Goal: Find specific page/section: Find specific page/section

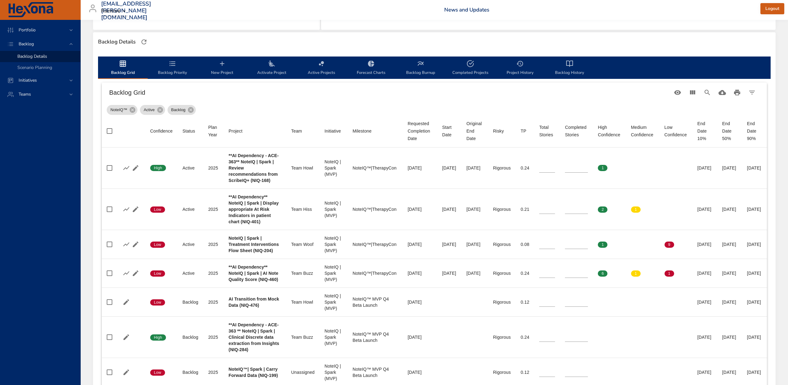
scroll to position [165, 0]
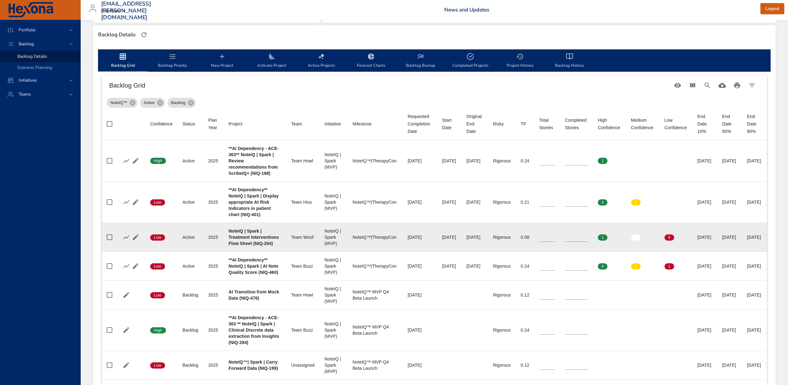
drag, startPoint x: 228, startPoint y: 262, endPoint x: 776, endPoint y: 277, distance: 548.7
click at [767, 251] on tr "Confidence Low Status Active Plan Year 2025 Project NoteIQ | Spark | Treatment …" at bounding box center [434, 237] width 665 height 29
click at [742, 251] on td "End Date 50% 04/13/2026" at bounding box center [730, 237] width 25 height 29
drag, startPoint x: 718, startPoint y: 273, endPoint x: 742, endPoint y: 274, distance: 23.6
click at [742, 251] on td "End Date 50% 04/13/2026" at bounding box center [730, 237] width 25 height 29
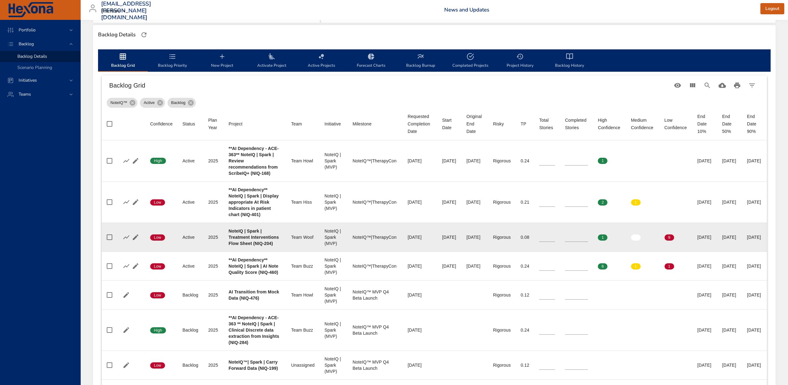
click at [442, 240] on div "07/25/2025" at bounding box center [449, 237] width 14 height 6
drag, startPoint x: 241, startPoint y: 284, endPoint x: 223, endPoint y: 261, distance: 28.8
click at [224, 251] on td "Project NoteIQ | Spark | Treatment Interventions Flow Sheet (NIQ-204)" at bounding box center [255, 237] width 63 height 29
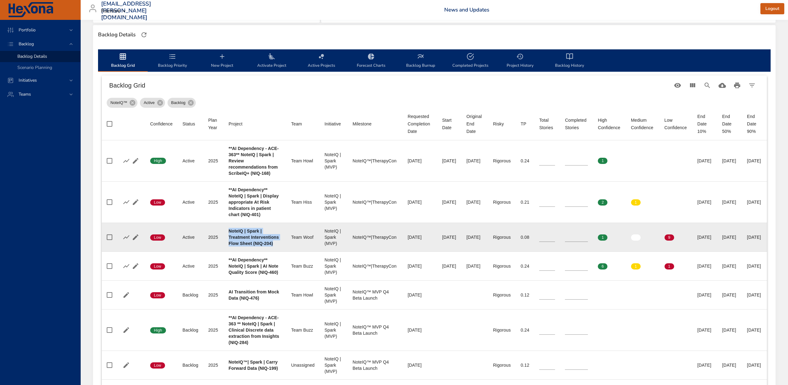
click at [234, 246] on b "NoteIQ | Spark | Treatment Interventions Flow Sheet (NIQ-204)" at bounding box center [254, 236] width 50 height 17
drag, startPoint x: 228, startPoint y: 261, endPoint x: 259, endPoint y: 288, distance: 41.6
click at [259, 246] on div "NoteIQ | Spark | Treatment Interventions Flow Sheet (NIQ-204)" at bounding box center [255, 237] width 53 height 19
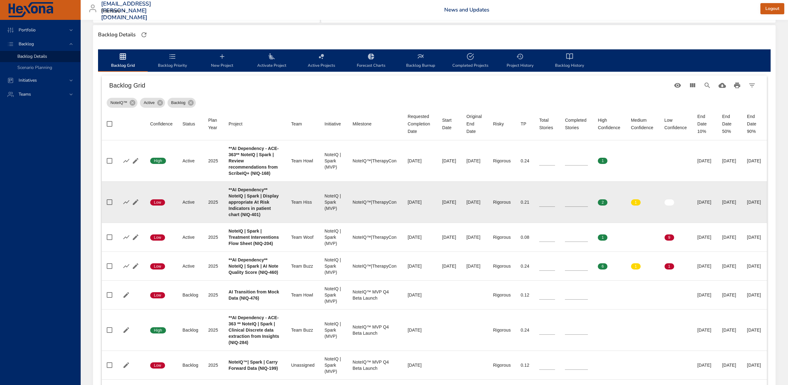
click at [352, 209] on td "Milestone NoteIQ™|TherapyCon" at bounding box center [375, 201] width 55 height 41
drag, startPoint x: 226, startPoint y: 202, endPoint x: 711, endPoint y: 231, distance: 485.4
click at [711, 223] on tr "Confidence Low Status Active Plan Year 2025 Project **AI Dependency** NoteIQ | …" at bounding box center [434, 201] width 665 height 41
click at [723, 205] on div "09/08/2025" at bounding box center [730, 202] width 15 height 6
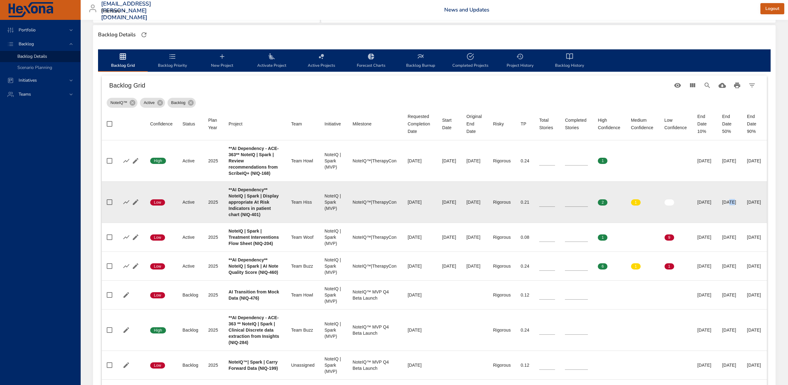
drag, startPoint x: 717, startPoint y: 222, endPoint x: 744, endPoint y: 224, distance: 27.4
click at [742, 223] on td "End Date 50% 09/08/2025" at bounding box center [730, 201] width 25 height 41
click at [325, 211] on div "NoteIQ | Spark (MVP)" at bounding box center [334, 202] width 18 height 19
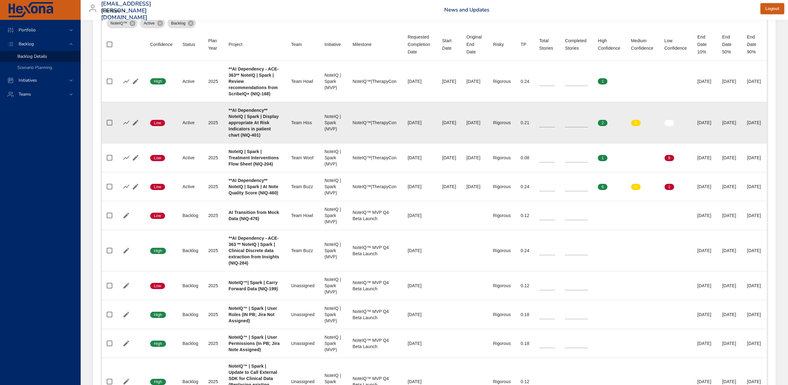
scroll to position [248, 0]
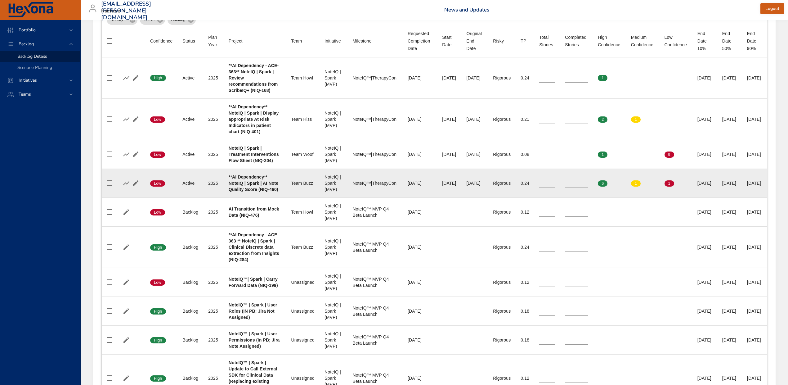
drag, startPoint x: 241, startPoint y: 222, endPoint x: 745, endPoint y: 233, distance: 503.9
click at [745, 198] on tr "Confidence Low Status Active Plan Year 2025 Project **AI Dependency** NoteIQ | …" at bounding box center [434, 183] width 665 height 29
click at [442, 186] on div "08/07/2025" at bounding box center [449, 183] width 14 height 6
drag, startPoint x: 418, startPoint y: 231, endPoint x: 443, endPoint y: 232, distance: 24.8
click at [443, 198] on td "Start Date 08/07/2025" at bounding box center [449, 183] width 24 height 29
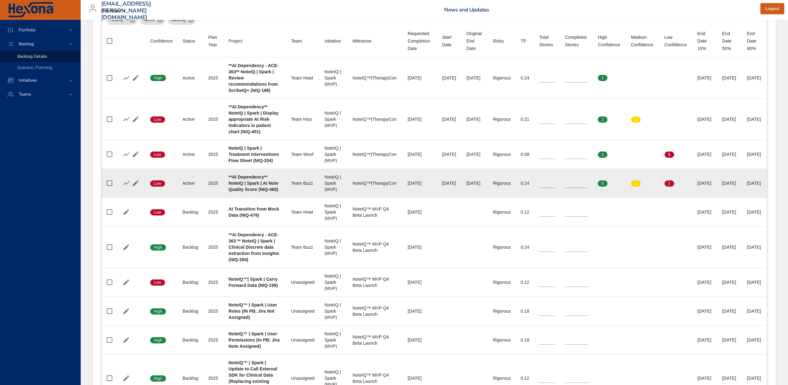
drag, startPoint x: 718, startPoint y: 232, endPoint x: 740, endPoint y: 232, distance: 22.3
click at [737, 186] on div "10/15/2025" at bounding box center [730, 183] width 15 height 6
drag, startPoint x: 264, startPoint y: 245, endPoint x: 227, endPoint y: 223, distance: 42.8
click at [227, 198] on td "Project **AI Dependency** NoteIQ | Spark | AI Note Quality Score (NIQ-460)" at bounding box center [255, 183] width 63 height 29
click at [243, 192] on b "**AI Dependency** NoteIQ | Spark | AI Note Quality Score (NIQ-460)" at bounding box center [254, 182] width 50 height 17
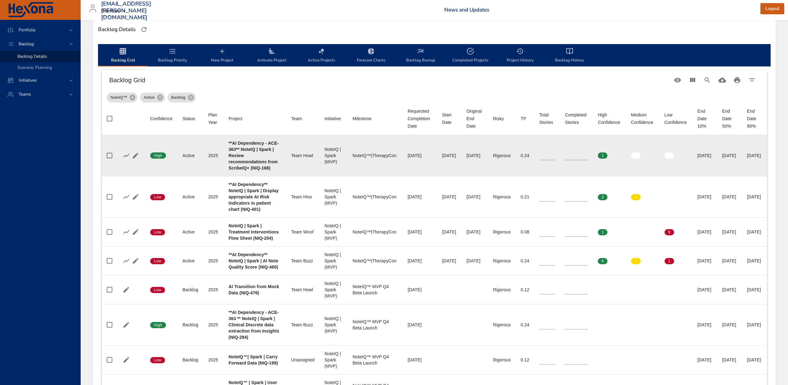
scroll to position [165, 0]
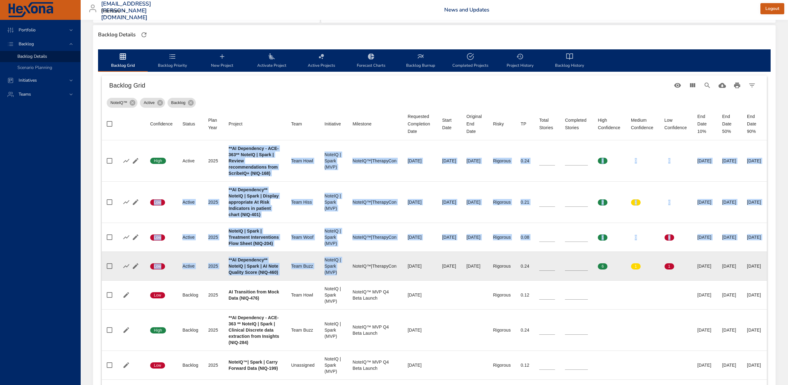
drag, startPoint x: 227, startPoint y: 147, endPoint x: 324, endPoint y: 319, distance: 198.4
click at [324, 319] on tbody "Confidence High Status Active Plan Year 2025 Project **AI Dependency - ACE-363*…" at bounding box center [434, 341] width 665 height 402
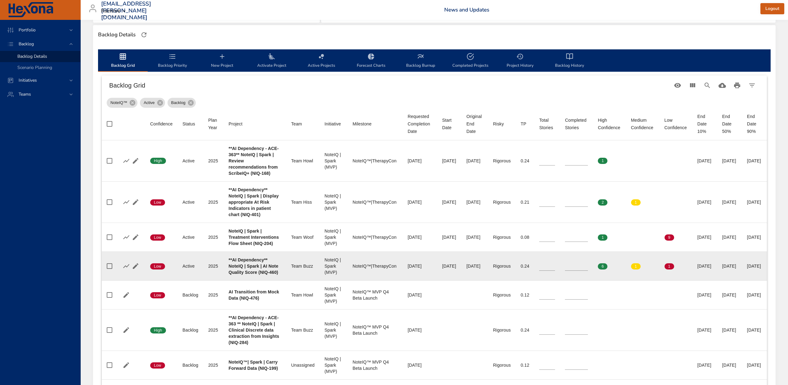
click at [353, 269] on div "NoteIQ™|TherapyCon" at bounding box center [375, 266] width 45 height 6
click at [325, 275] on div "NoteIQ | Spark (MVP)" at bounding box center [334, 266] width 18 height 19
drag, startPoint x: 349, startPoint y: 316, endPoint x: 331, endPoint y: 316, distance: 18.6
click at [348, 281] on td "Milestone NoteIQ™|TherapyCon" at bounding box center [375, 266] width 55 height 29
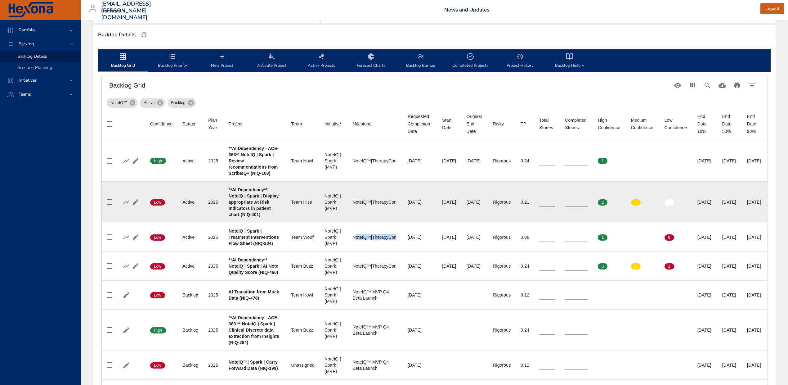
drag, startPoint x: 378, startPoint y: 272, endPoint x: 363, endPoint y: 233, distance: 41.9
click at [348, 251] on td "Milestone NoteIQ™|TherapyCon" at bounding box center [375, 237] width 55 height 29
drag, startPoint x: 372, startPoint y: 223, endPoint x: 346, endPoint y: 223, distance: 25.1
click at [353, 205] on div "NoteIQ™|TherapyCon" at bounding box center [375, 202] width 45 height 6
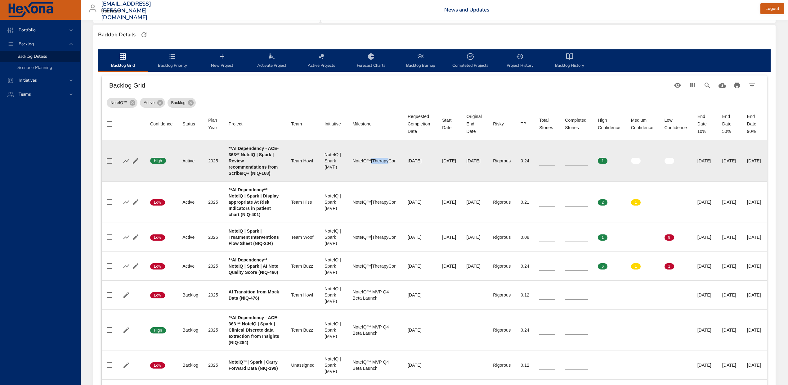
drag, startPoint x: 367, startPoint y: 165, endPoint x: 349, endPoint y: 166, distance: 17.4
click at [353, 164] on div "NoteIQ™|TherapyCon" at bounding box center [375, 161] width 45 height 6
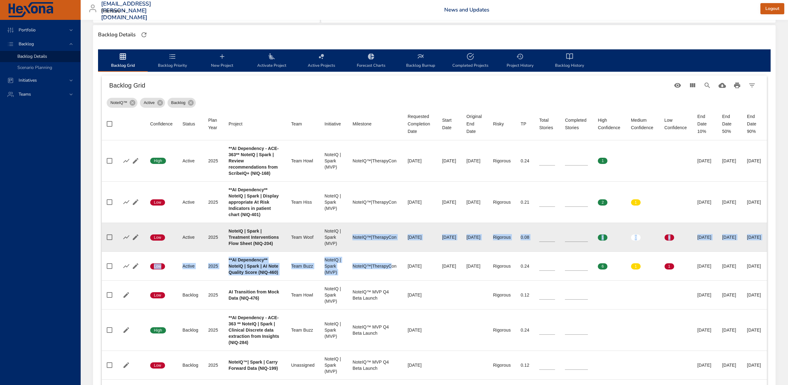
drag, startPoint x: 369, startPoint y: 318, endPoint x: 332, endPoint y: 279, distance: 54.4
click at [332, 279] on tbody "Confidence High Status Active Plan Year 2025 Project **AI Dependency - ACE-363*…" at bounding box center [434, 341] width 665 height 402
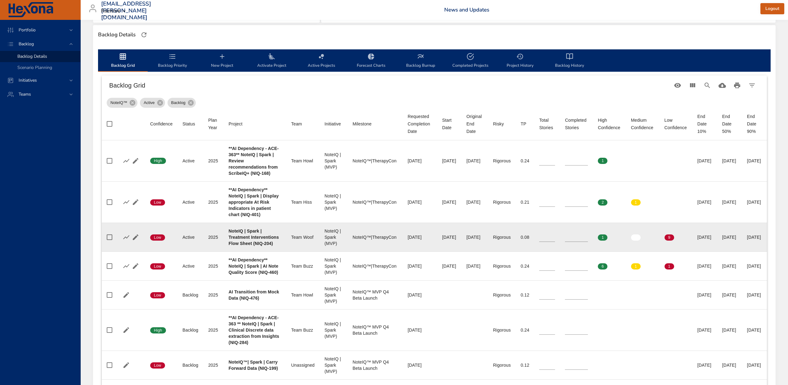
click at [296, 240] on div "Team Woof" at bounding box center [302, 237] width 23 height 6
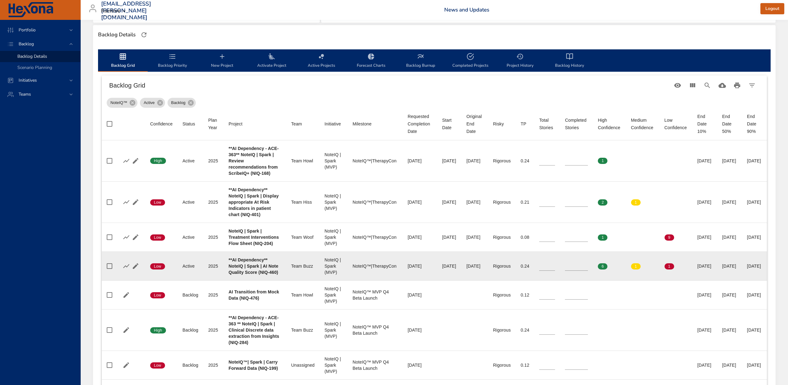
click at [292, 269] on div "Team Buzz" at bounding box center [302, 266] width 23 height 6
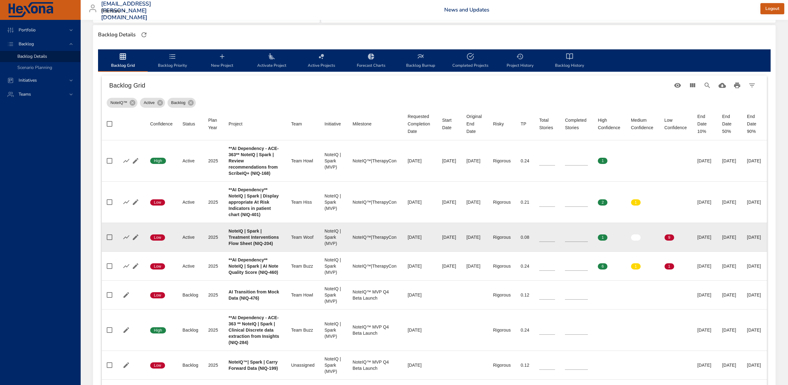
click at [291, 240] on div "Team Woof" at bounding box center [302, 237] width 23 height 6
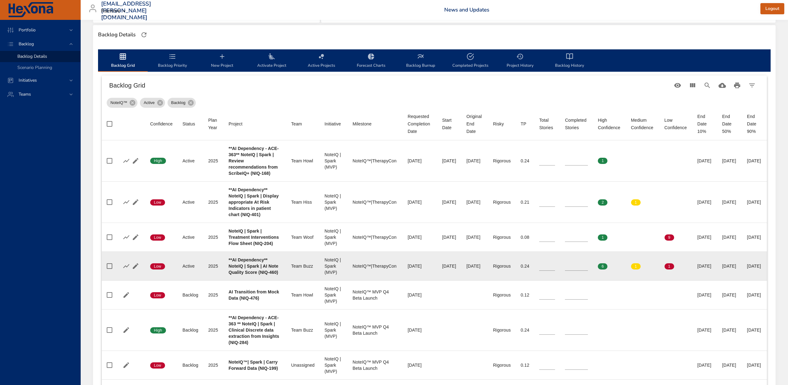
click at [291, 269] on div "Team Buzz" at bounding box center [302, 266] width 23 height 6
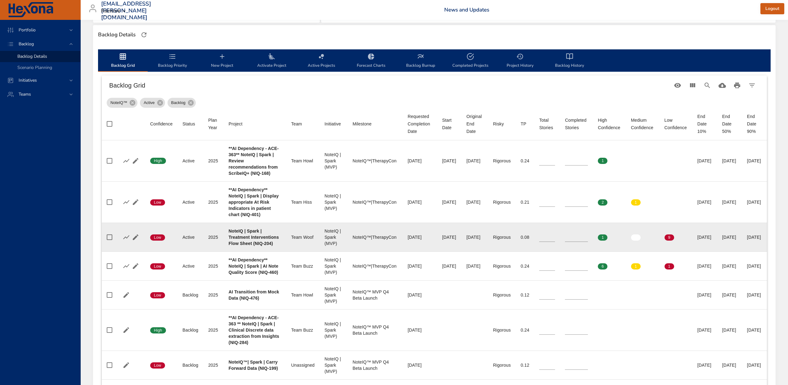
drag, startPoint x: 743, startPoint y: 274, endPoint x: 716, endPoint y: 275, distance: 26.7
click at [718, 251] on td "End Date 50% 04/13/2026" at bounding box center [730, 237] width 25 height 29
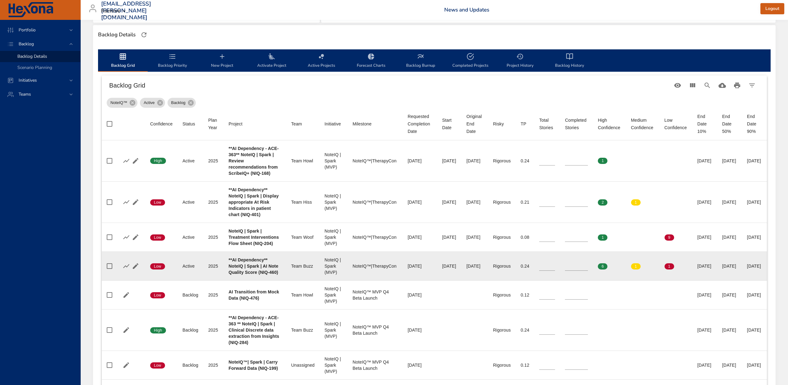
drag, startPoint x: 740, startPoint y: 316, endPoint x: 716, endPoint y: 316, distance: 24.2
click at [718, 281] on td "End Date 50% 10/15/2025" at bounding box center [730, 266] width 25 height 29
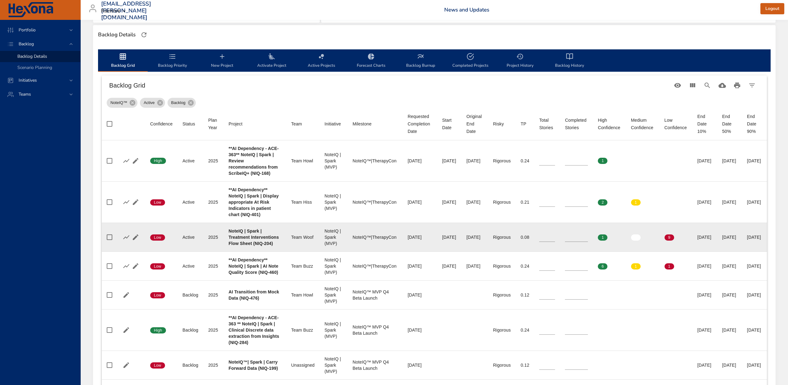
drag, startPoint x: 744, startPoint y: 272, endPoint x: 715, endPoint y: 272, distance: 28.2
click at [718, 251] on td "End Date 50% 04/13/2026" at bounding box center [730, 237] width 25 height 29
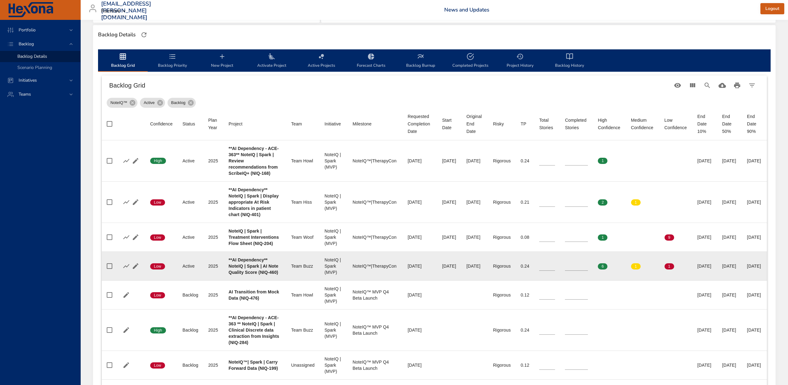
drag, startPoint x: 741, startPoint y: 312, endPoint x: 710, endPoint y: 313, distance: 30.1
click at [710, 281] on tr "Confidence Low Status Active Plan Year 2025 Project **AI Dependency** NoteIQ | …" at bounding box center [434, 266] width 665 height 29
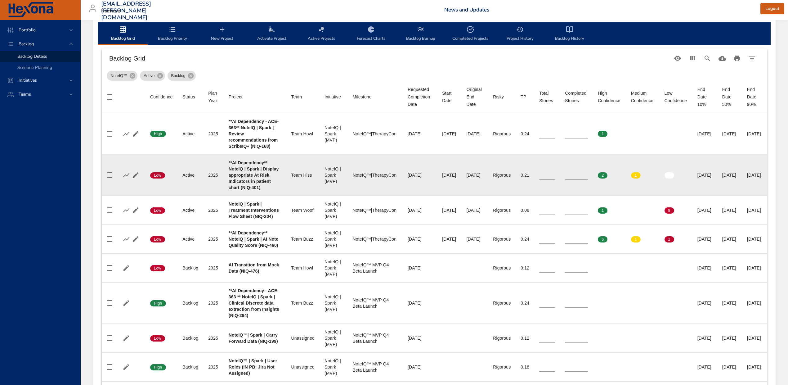
scroll to position [207, 0]
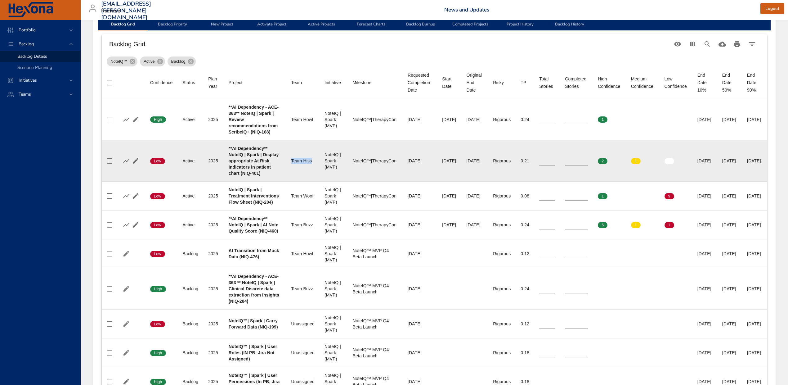
drag, startPoint x: 299, startPoint y: 183, endPoint x: 273, endPoint y: 183, distance: 25.1
click at [286, 181] on td "Team Team Hiss" at bounding box center [302, 160] width 33 height 41
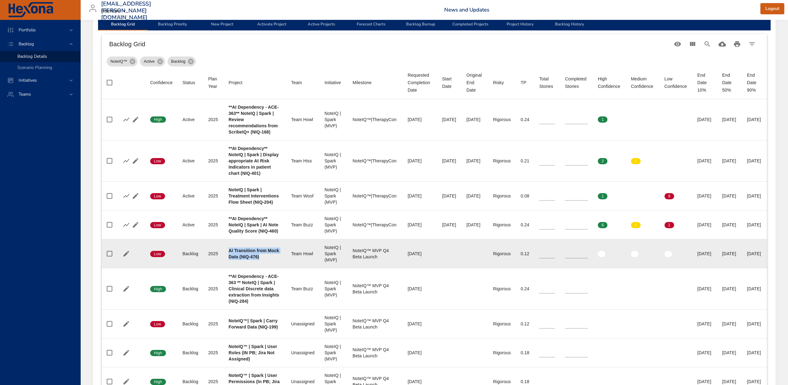
drag, startPoint x: 242, startPoint y: 314, endPoint x: 228, endPoint y: 302, distance: 19.2
click at [229, 260] on div "AI Transition from Mock Data (NIQ-476)" at bounding box center [255, 253] width 53 height 12
click at [239, 259] on b "AI Transition from Mock Data (NIQ-476)" at bounding box center [254, 253] width 51 height 11
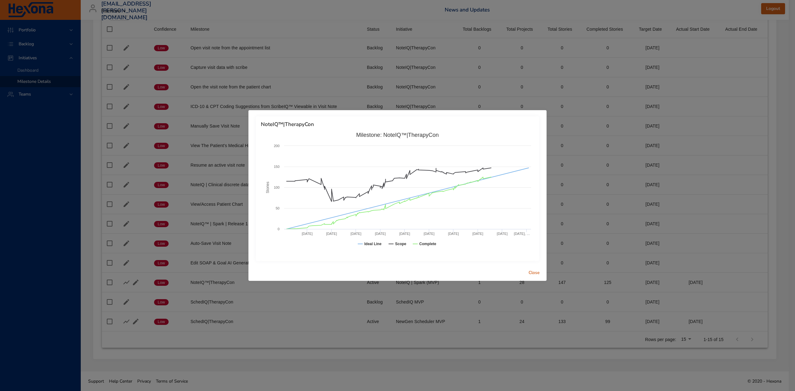
scroll to position [77, 0]
